Goal: Navigation & Orientation: Find specific page/section

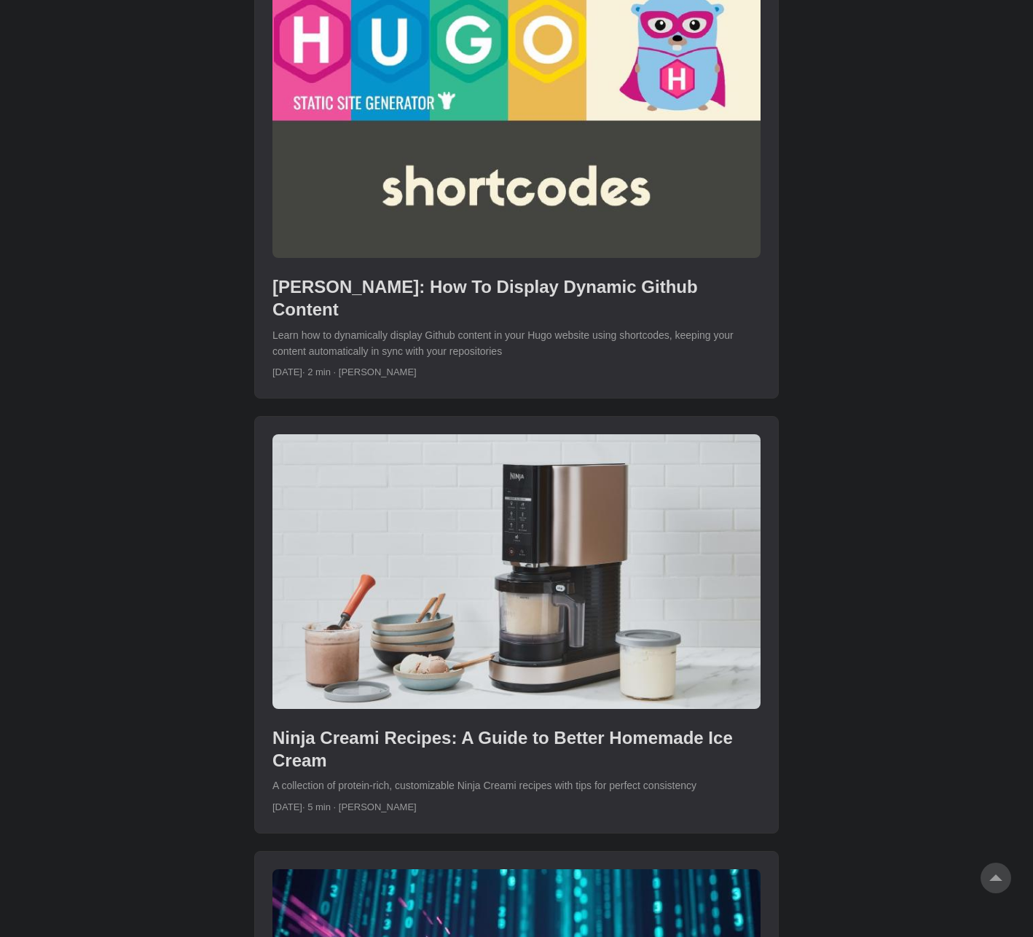
scroll to position [2987, 0]
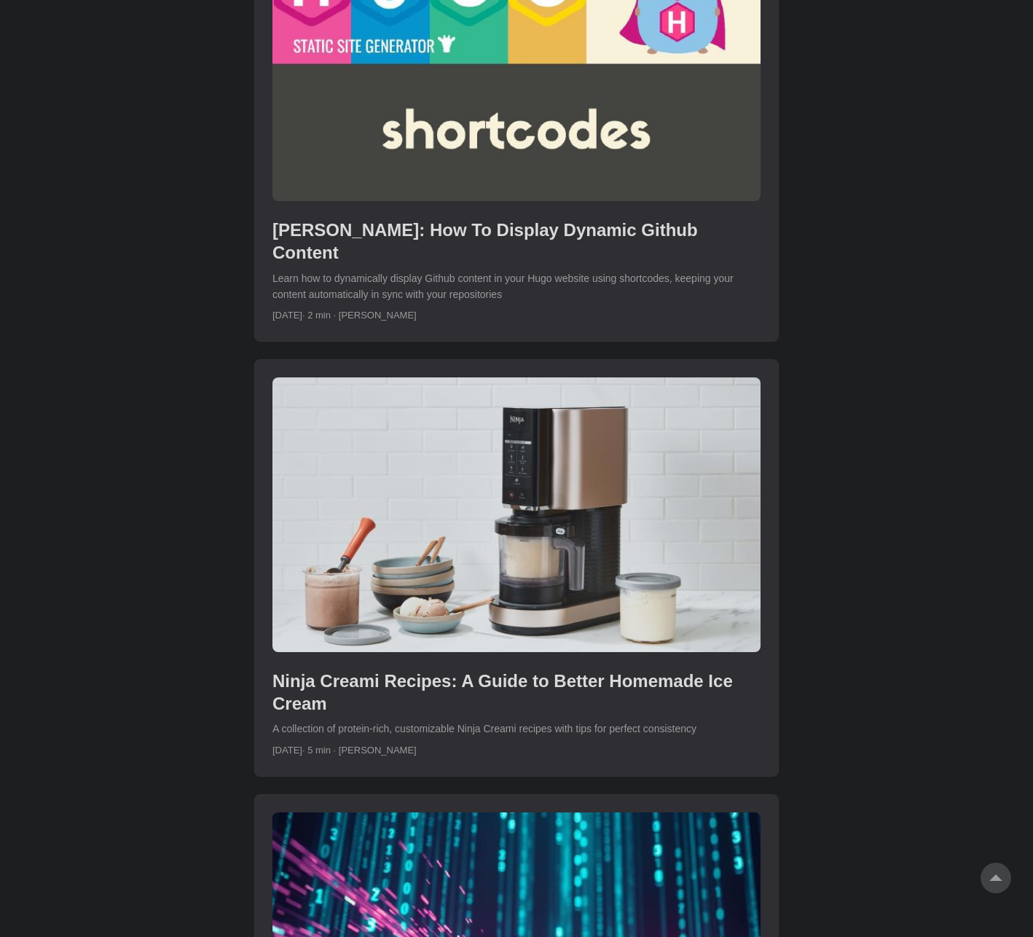
click at [444, 653] on link "post link to Ninja Creami Recipes: A Guide to Better Homemade Ice Cream" at bounding box center [516, 567] width 523 height 415
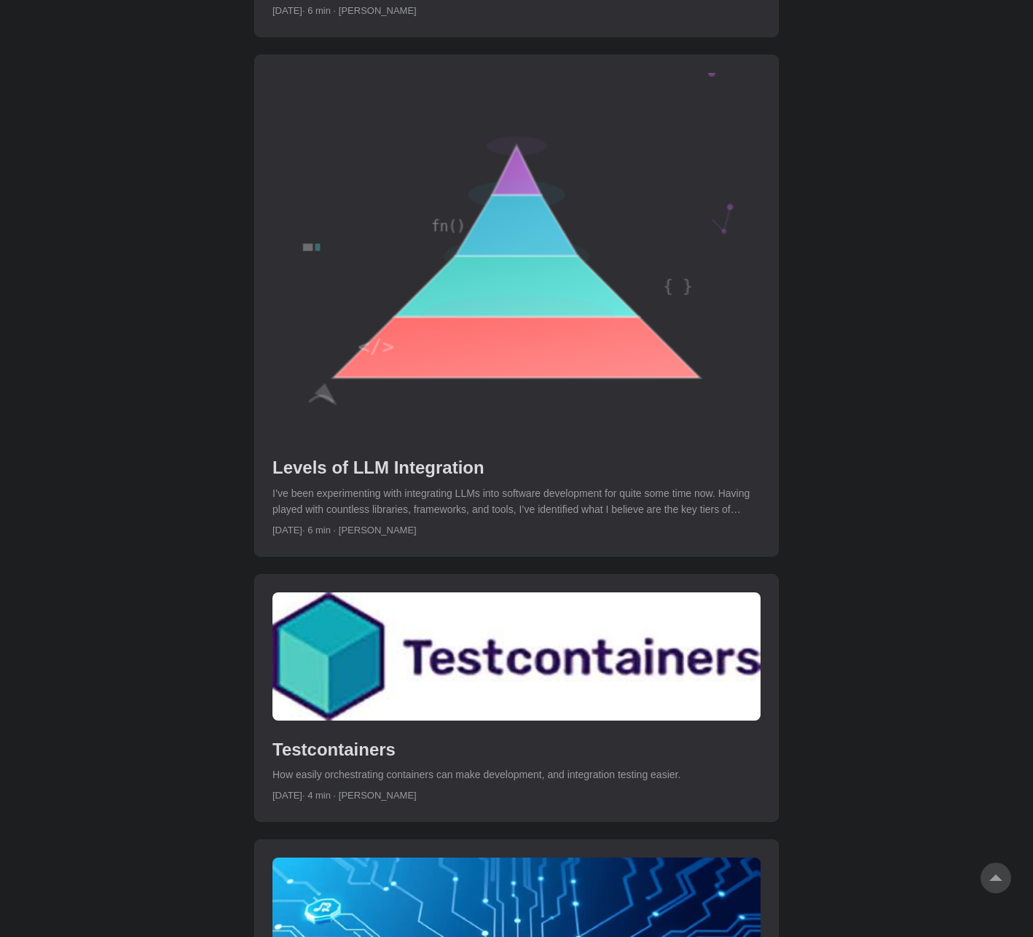
scroll to position [0, 0]
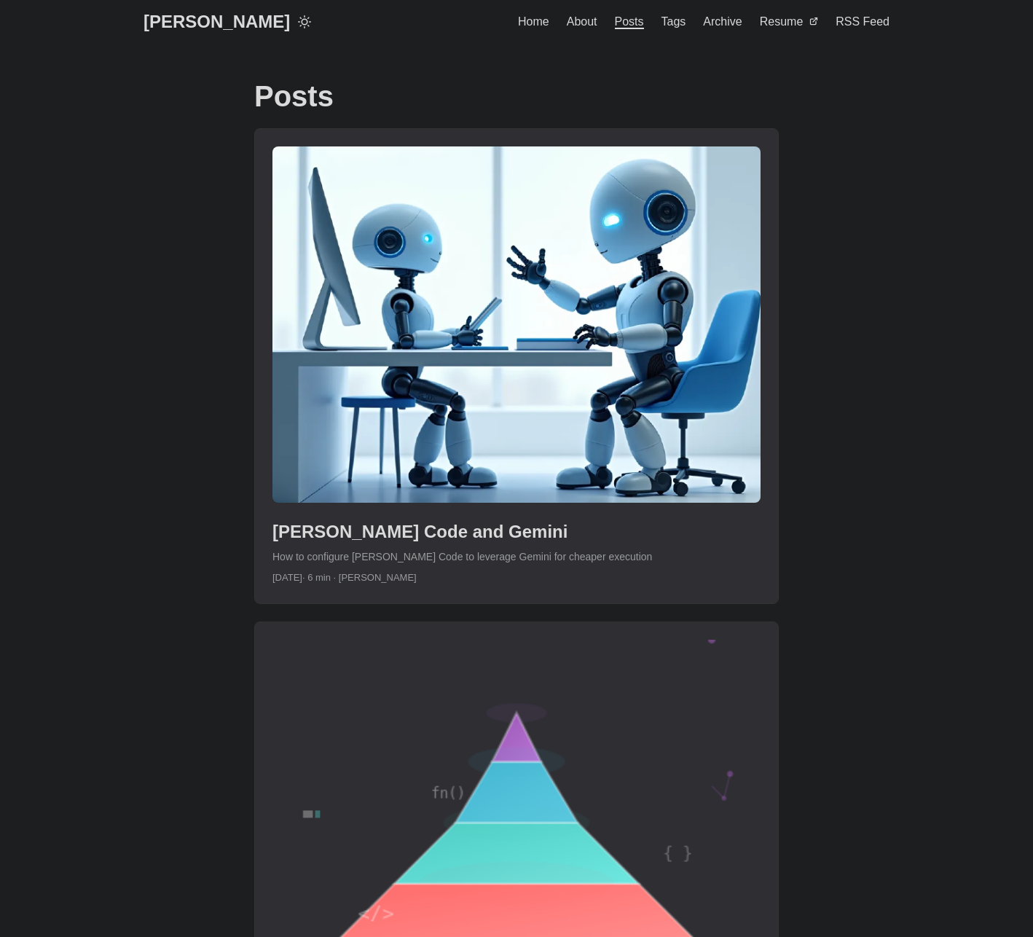
click at [571, 25] on span "About" at bounding box center [582, 21] width 31 height 12
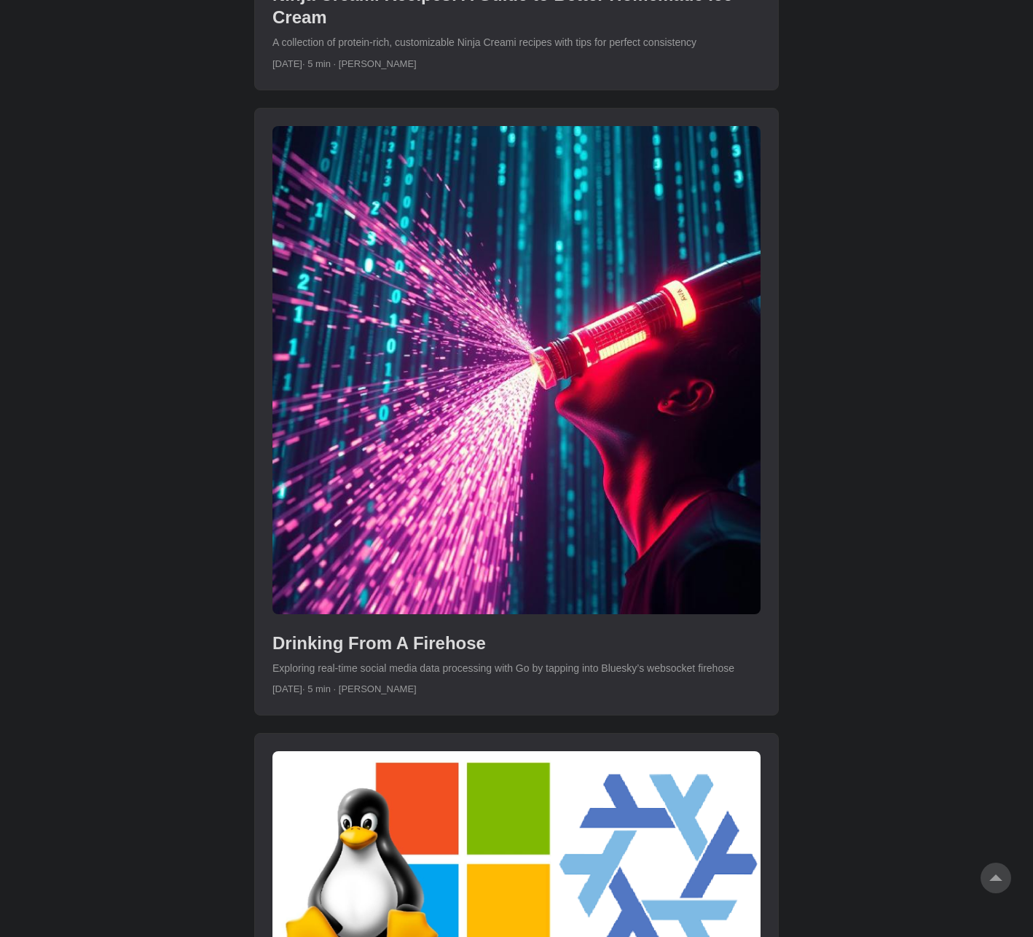
scroll to position [3890, 0]
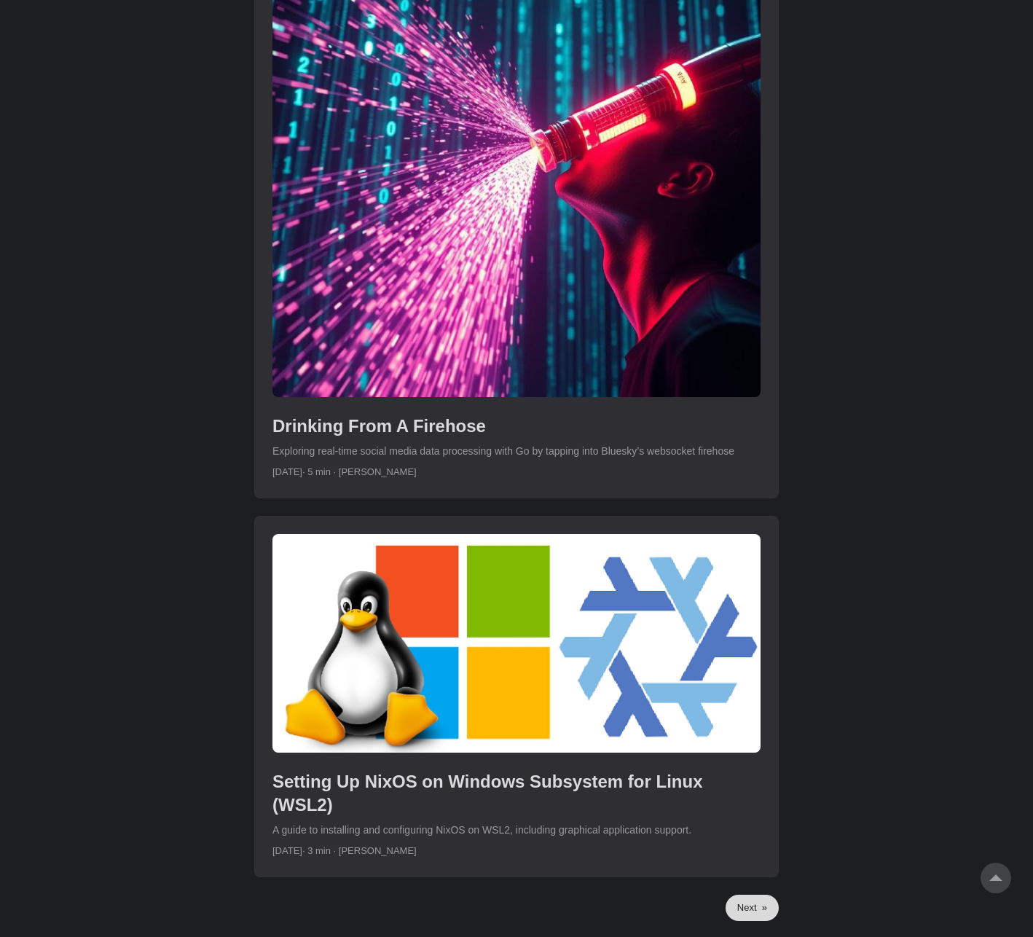
click at [760, 895] on link "Next »" at bounding box center [752, 908] width 53 height 26
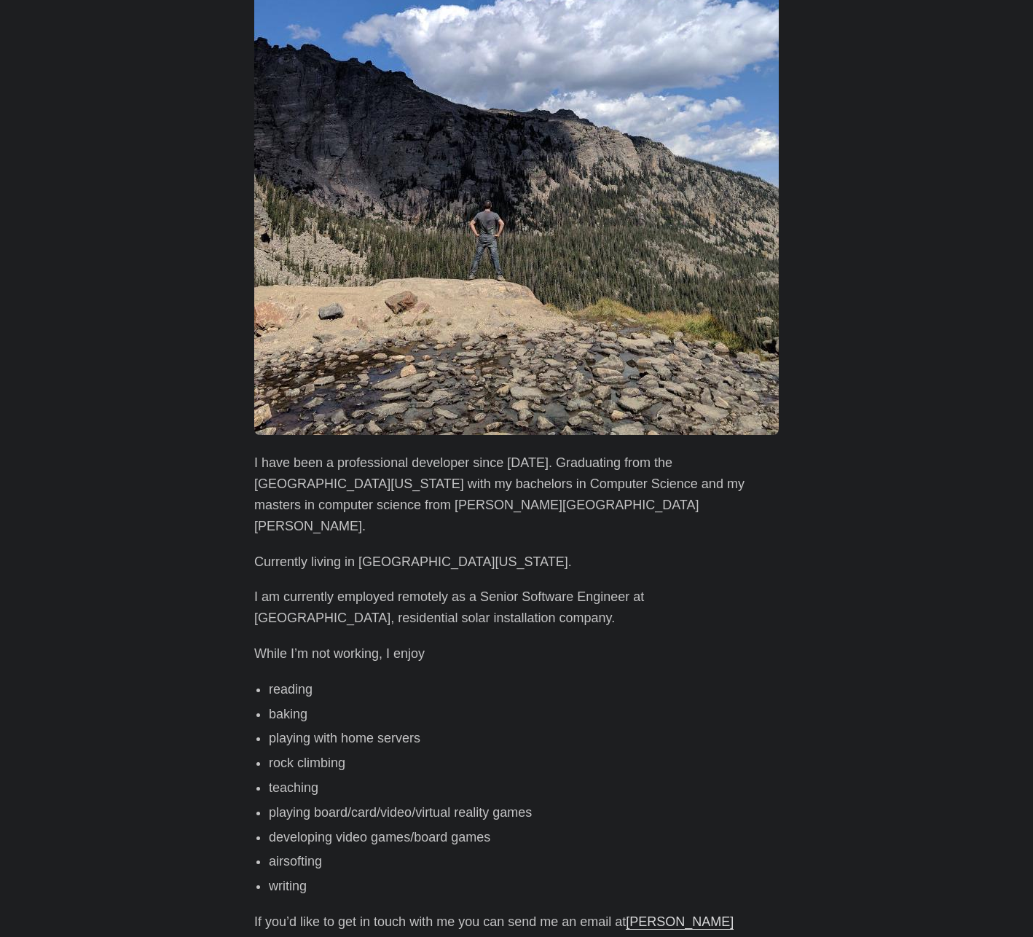
scroll to position [383, 0]
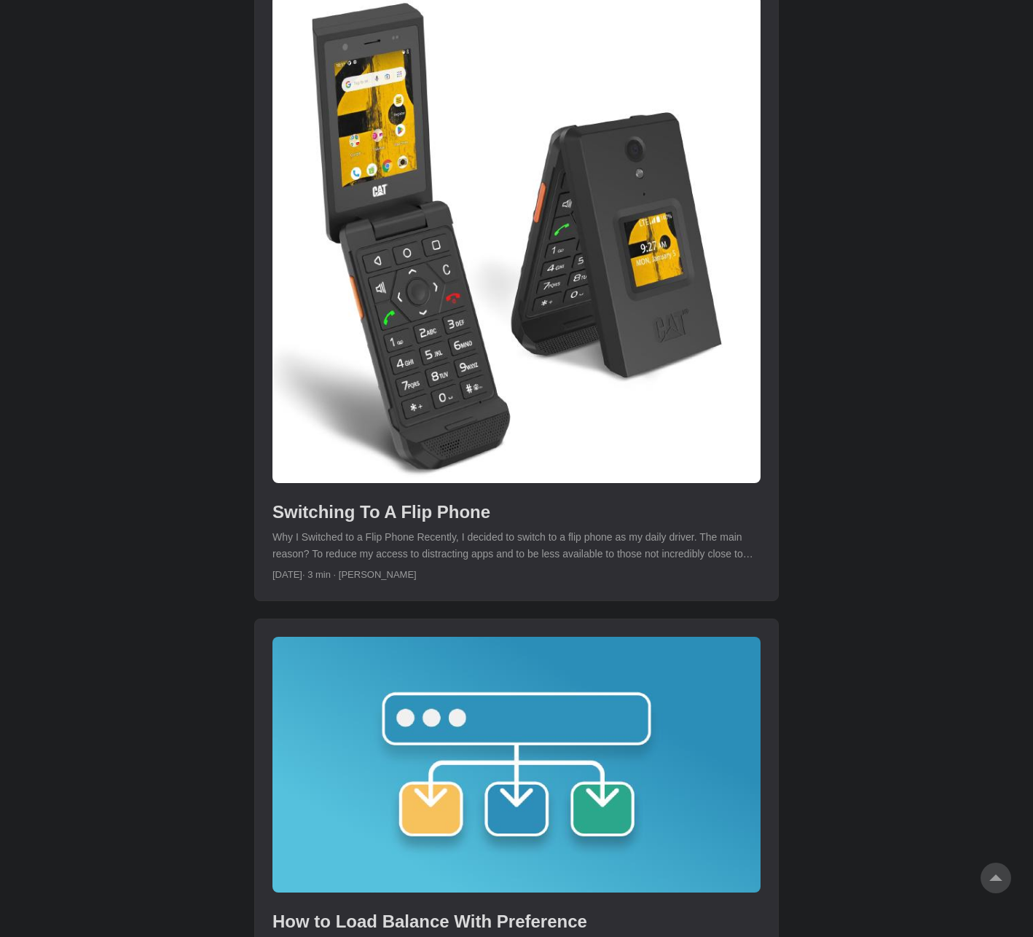
scroll to position [4228, 0]
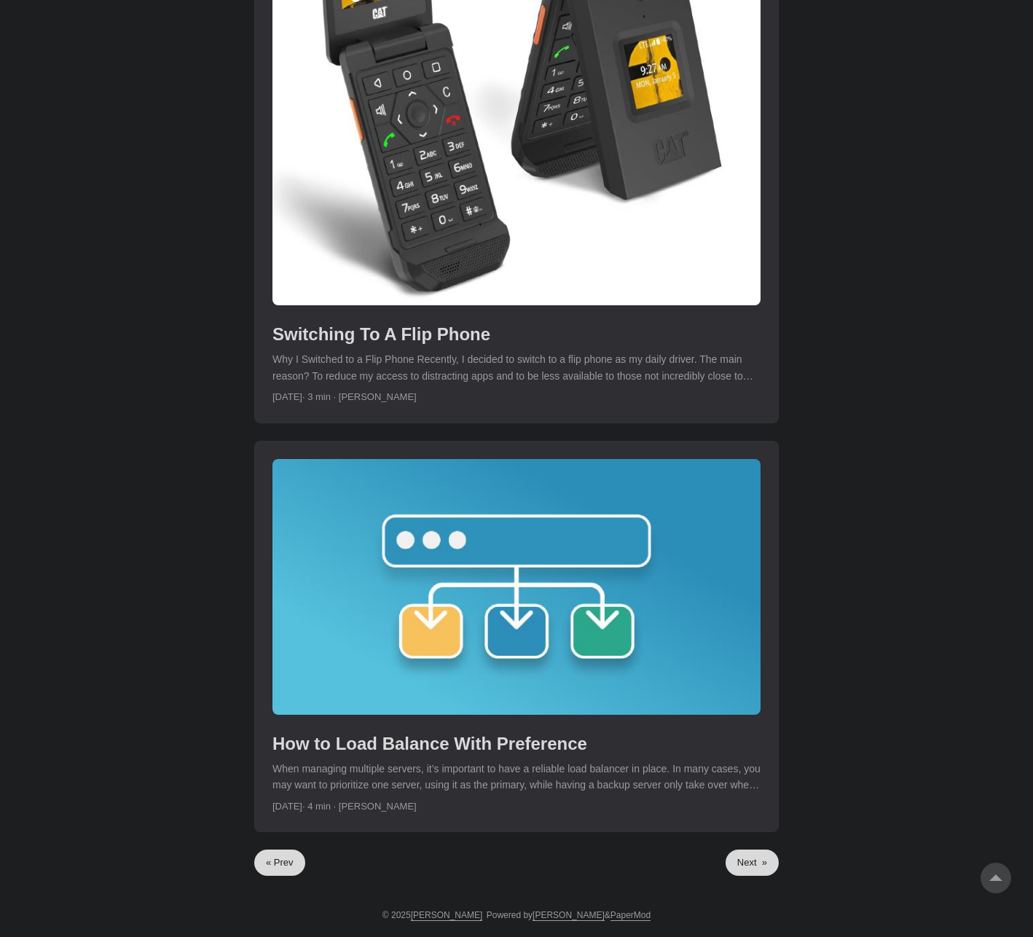
click at [264, 858] on link "« Prev" at bounding box center [279, 863] width 51 height 26
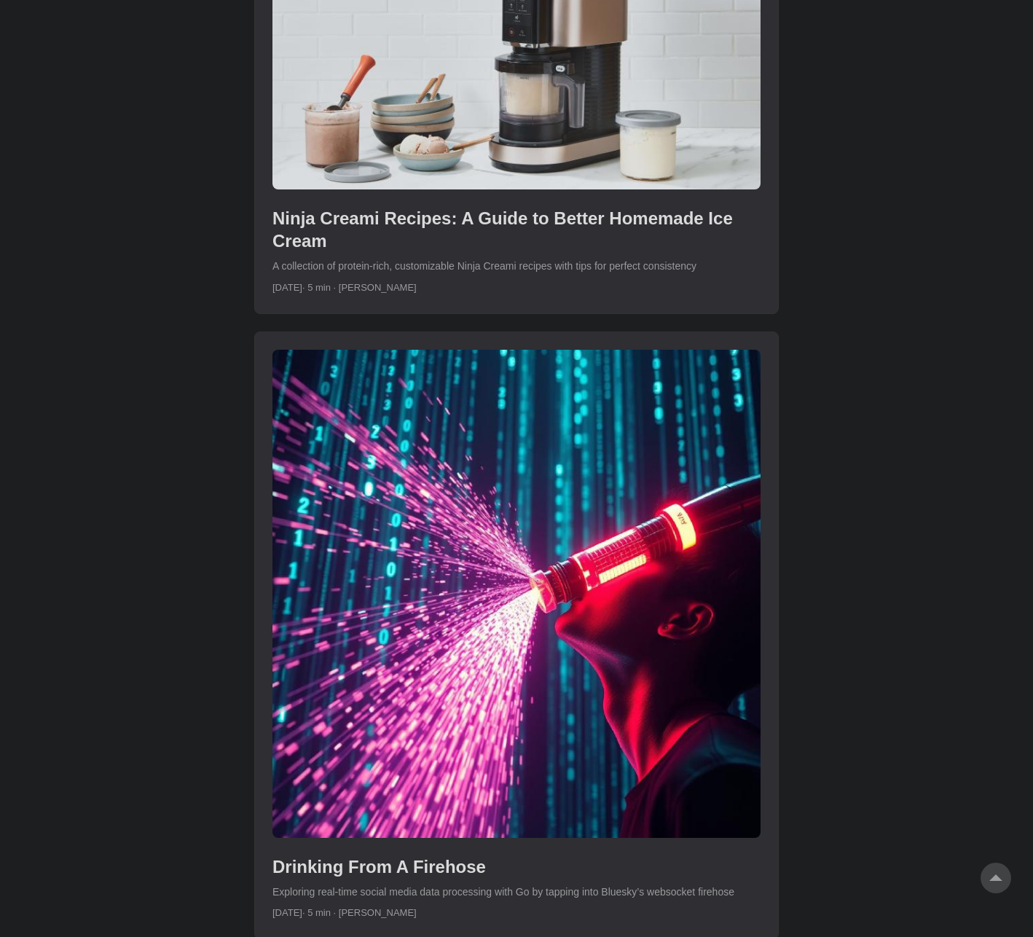
scroll to position [3369, 0]
